Goal: Task Accomplishment & Management: Complete application form

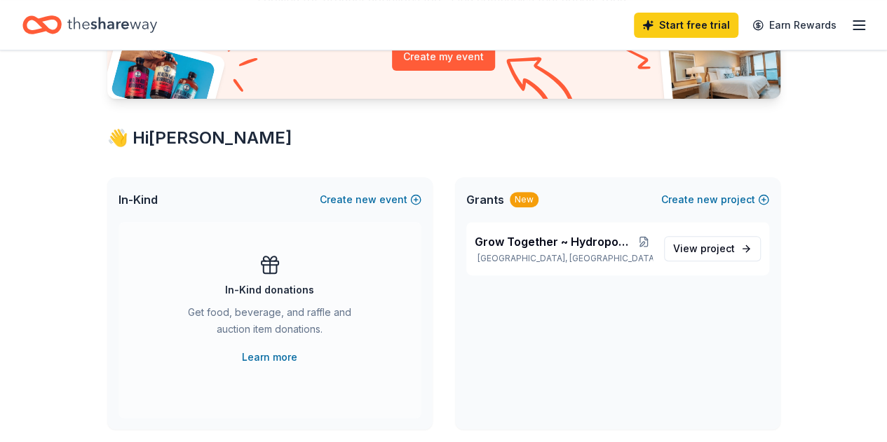
scroll to position [210, 0]
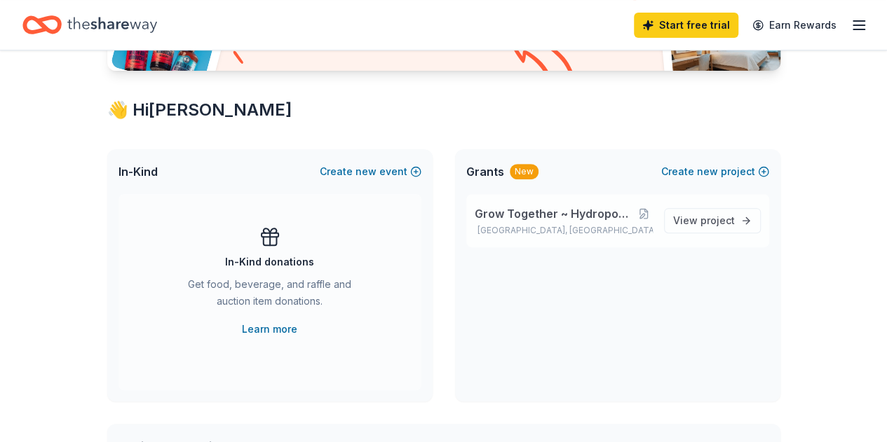
click at [518, 213] on span "Grow Together ~ Hydroponic Garden Project" at bounding box center [555, 213] width 160 height 17
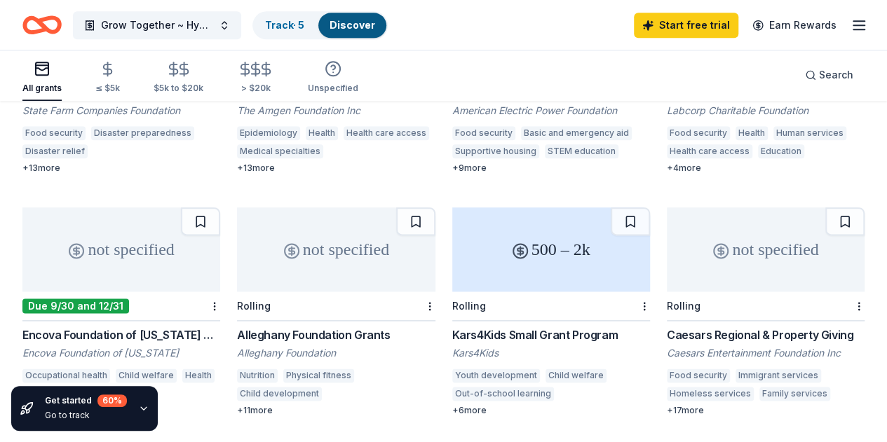
scroll to position [911, 0]
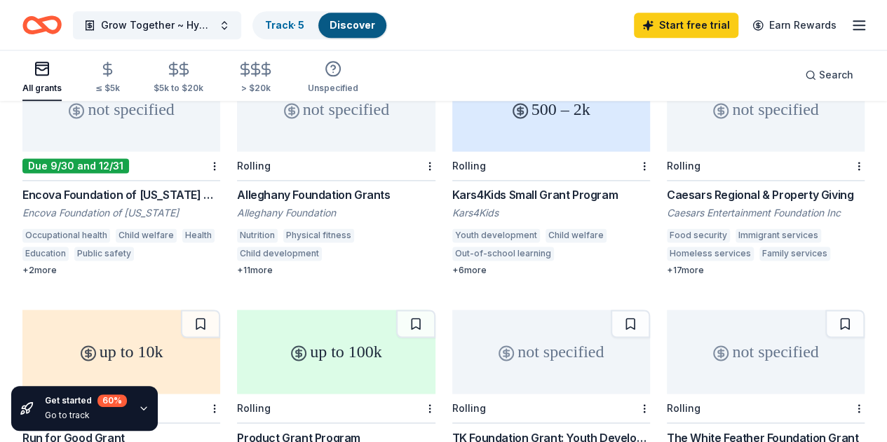
click at [667, 186] on div "Caesars Regional & Property Giving" at bounding box center [766, 194] width 198 height 17
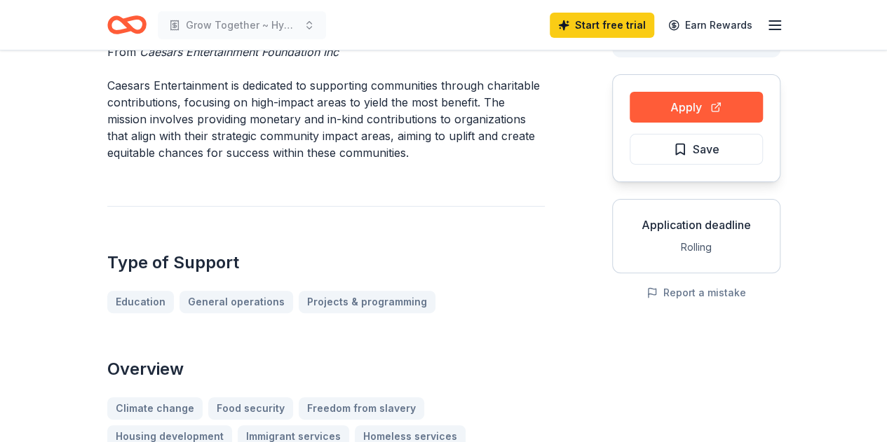
scroll to position [140, 0]
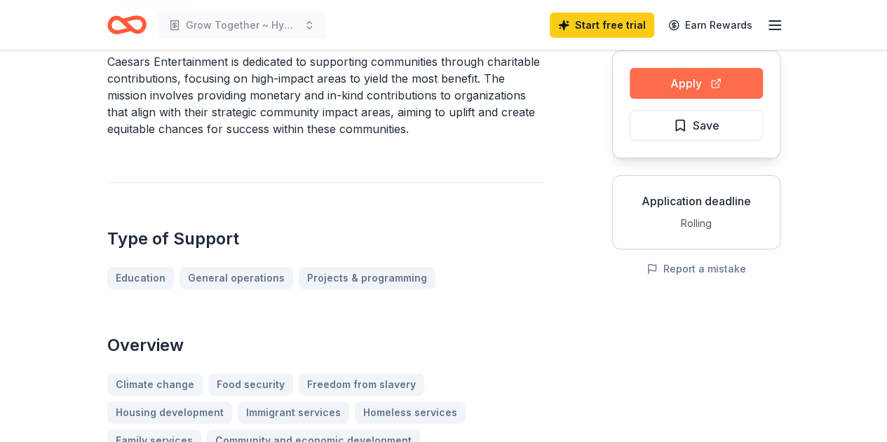
click at [667, 76] on button "Apply" at bounding box center [696, 83] width 133 height 31
